Goal: Information Seeking & Learning: Compare options

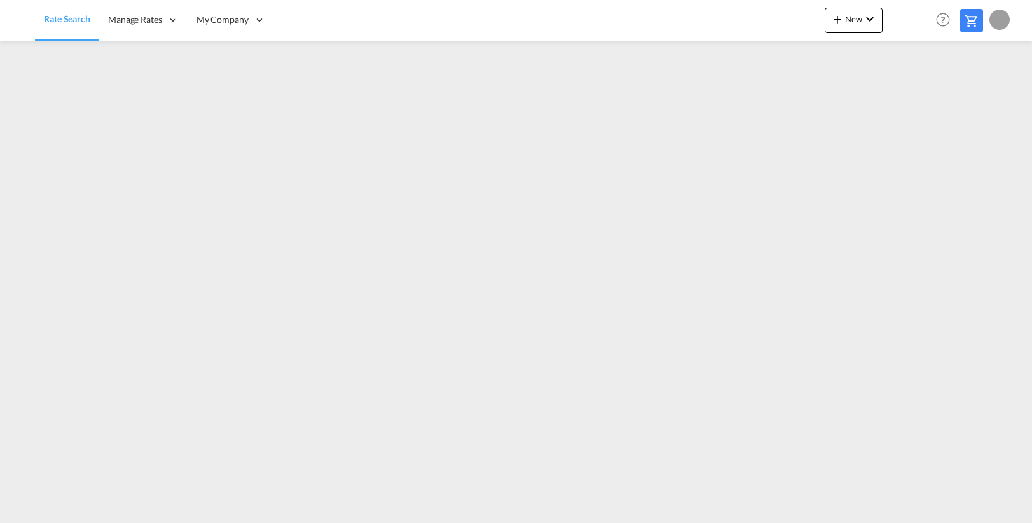
click at [389, 516] on div at bounding box center [516, 279] width 1032 height 476
click at [391, 517] on md-content "Rate Search Manage Rates My Rate Files Sell Rates Shared Rates My Company" at bounding box center [516, 261] width 1032 height 523
click at [207, 515] on div at bounding box center [516, 279] width 1032 height 476
